Goal: Entertainment & Leisure: Consume media (video, audio)

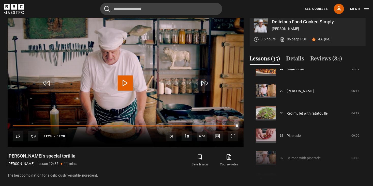
scroll to position [639, 0]
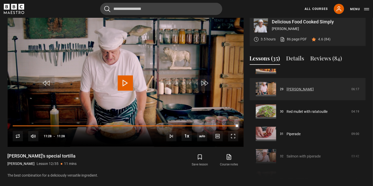
click at [290, 92] on link "[PERSON_NAME]" at bounding box center [300, 89] width 27 height 5
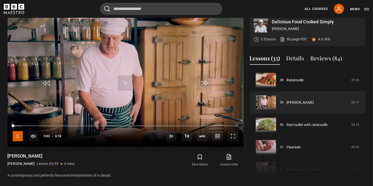
click at [17, 140] on span "Video Player" at bounding box center [18, 136] width 10 height 10
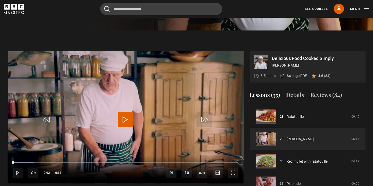
scroll to position [173, 0]
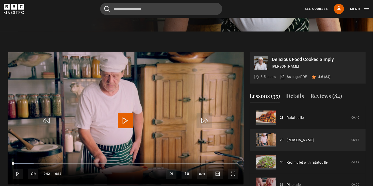
click at [123, 127] on span "Video Player" at bounding box center [125, 120] width 15 height 15
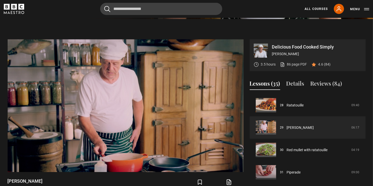
scroll to position [184, 0]
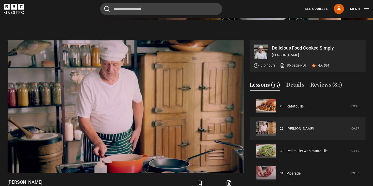
click at [367, 140] on div "Delicious Food Cooked Simply Marco Pierre White 3.5 hours 86 page PDF (opens in…" at bounding box center [187, 122] width 366 height 164
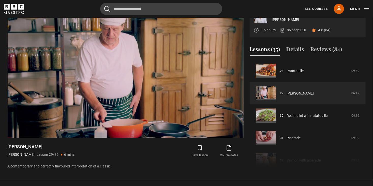
scroll to position [228, 0]
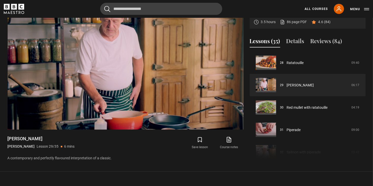
drag, startPoint x: 364, startPoint y: 145, endPoint x: 365, endPoint y: 152, distance: 7.9
click at [365, 152] on div "Course trailer 01 Humble beginnings 07:29 02 The Box Tree 07:18 03 Harveys 05:0…" at bounding box center [308, 107] width 116 height 110
drag, startPoint x: 363, startPoint y: 145, endPoint x: 364, endPoint y: 155, distance: 10.7
click at [364, 155] on div "Course trailer 01 Humble beginnings 07:29 02 The Box Tree 07:18 03 Harveys 05:0…" at bounding box center [308, 107] width 116 height 110
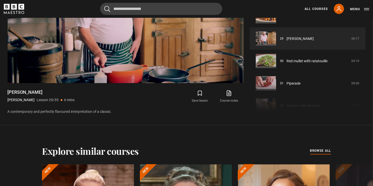
scroll to position [272, 0]
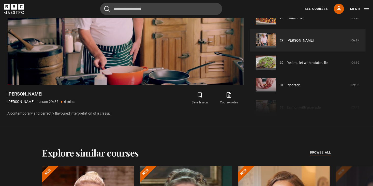
drag, startPoint x: 364, startPoint y: 100, endPoint x: 364, endPoint y: 92, distance: 7.9
click at [364, 92] on div "Course trailer 01 Humble beginnings 07:29 02 The Box Tree 07:18 03 Harveys 05:0…" at bounding box center [308, 62] width 116 height 110
drag, startPoint x: 364, startPoint y: 101, endPoint x: 364, endPoint y: 89, distance: 12.7
click at [364, 89] on div "Course trailer 01 Humble beginnings 07:29 02 The Box Tree 07:18 03 Harveys 05:0…" at bounding box center [308, 62] width 116 height 110
drag, startPoint x: 371, startPoint y: 74, endPoint x: 374, endPoint y: 72, distance: 3.6
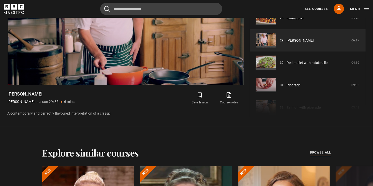
click at [373, 72] on html "Skip to main content Cancel Courses Previous courses Next courses Agatha Christ…" at bounding box center [186, 100] width 373 height 745
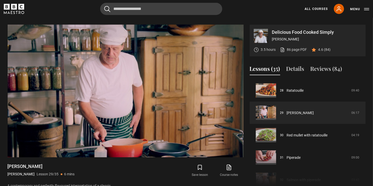
scroll to position [185, 0]
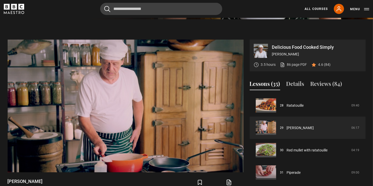
drag, startPoint x: 364, startPoint y: 184, endPoint x: 363, endPoint y: 163, distance: 21.1
click at [363, 163] on div "Course trailer 01 Humble beginnings 07:29 02 The Box Tree 07:18 03 Harveys 05:0…" at bounding box center [308, 149] width 116 height 110
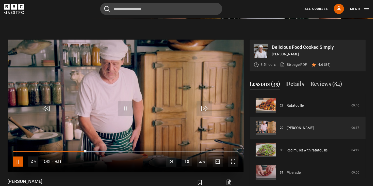
click at [18, 167] on span "Video Player" at bounding box center [18, 162] width 10 height 10
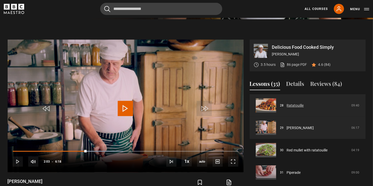
click at [296, 108] on link "Ratatouille" at bounding box center [295, 105] width 17 height 5
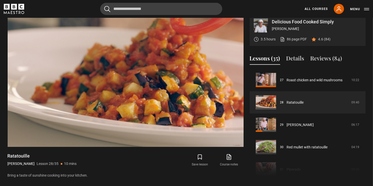
drag, startPoint x: 364, startPoint y: 162, endPoint x: 364, endPoint y: 151, distance: 11.7
click at [364, 151] on div "Course trailer 01 Humble beginnings 07:29 02 The Box Tree 07:18 03 Harveys 05:0…" at bounding box center [308, 124] width 116 height 110
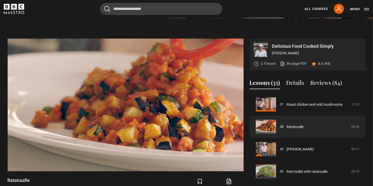
scroll to position [181, 0]
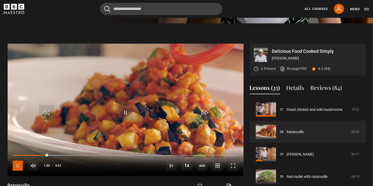
click at [17, 171] on span "Video Player" at bounding box center [18, 166] width 10 height 10
